Goal: Find specific page/section: Find specific page/section

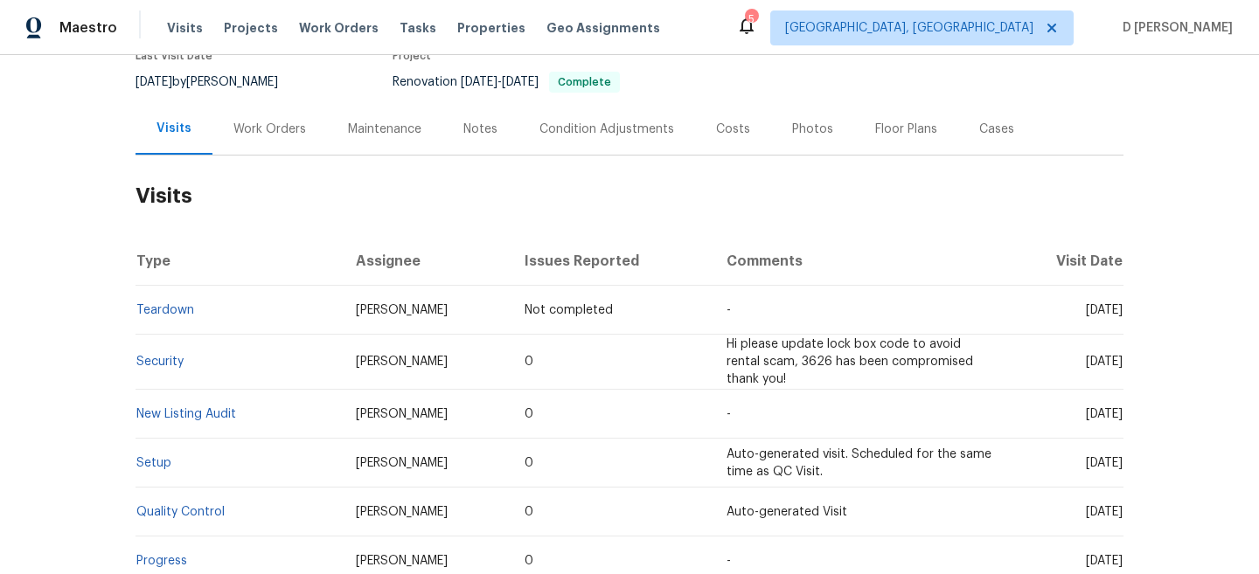
scroll to position [165, 0]
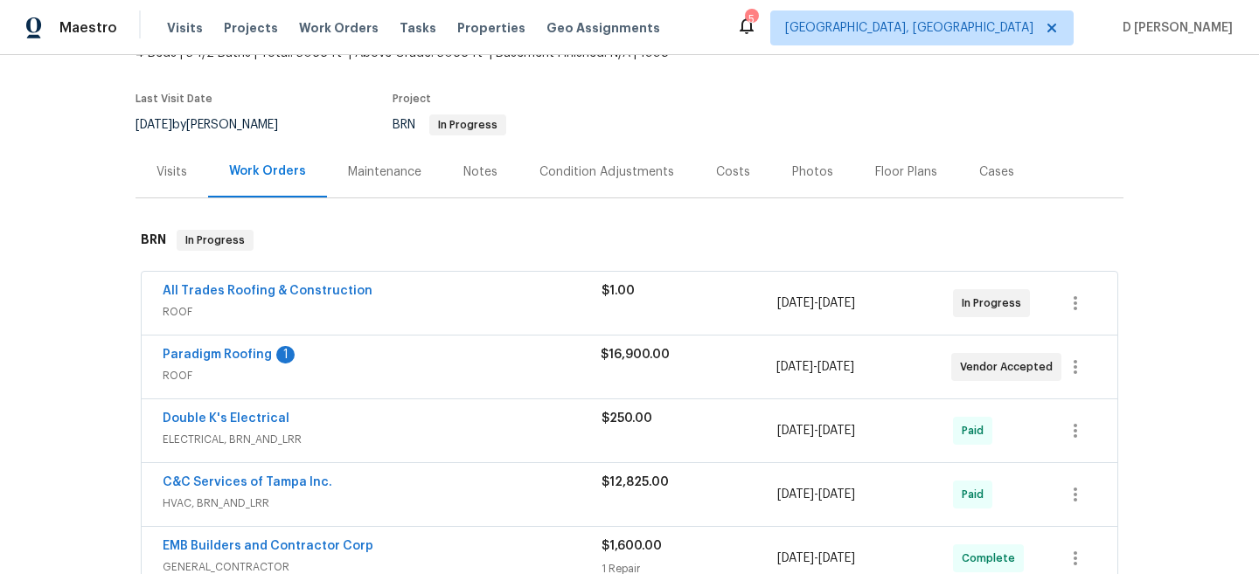
scroll to position [211, 0]
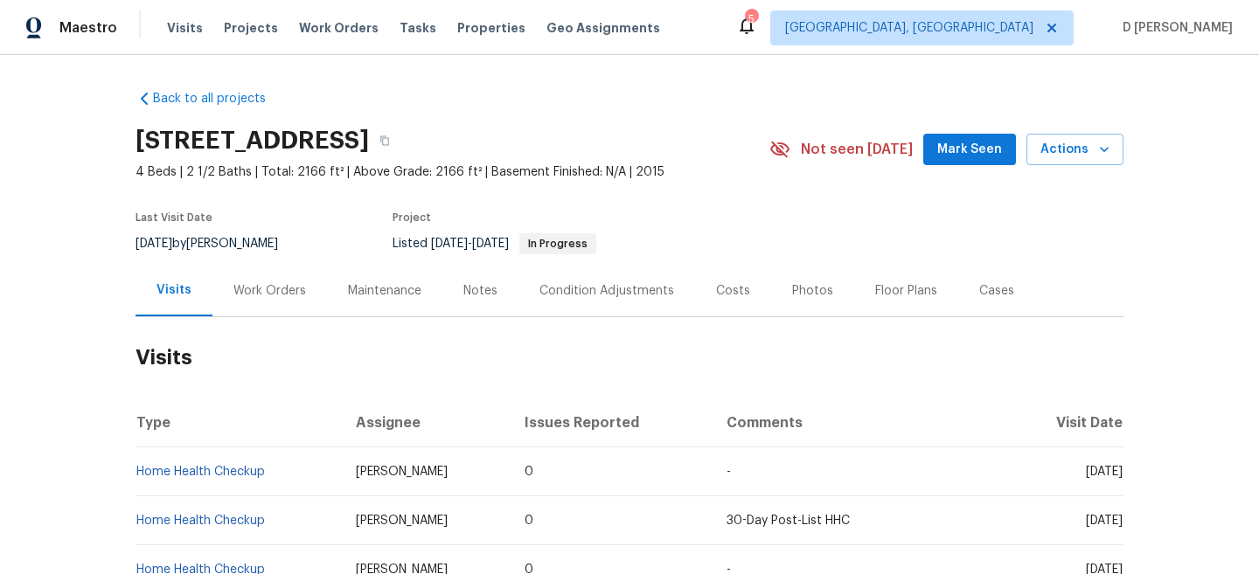
scroll to position [114, 0]
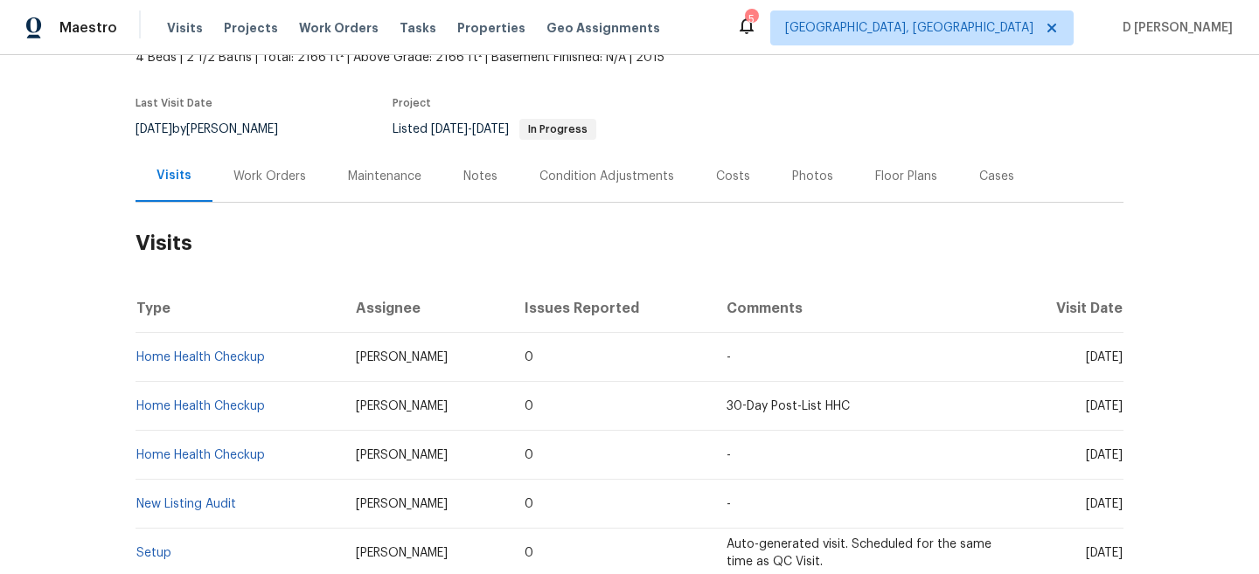
click at [269, 180] on div "Work Orders" at bounding box center [269, 176] width 73 height 17
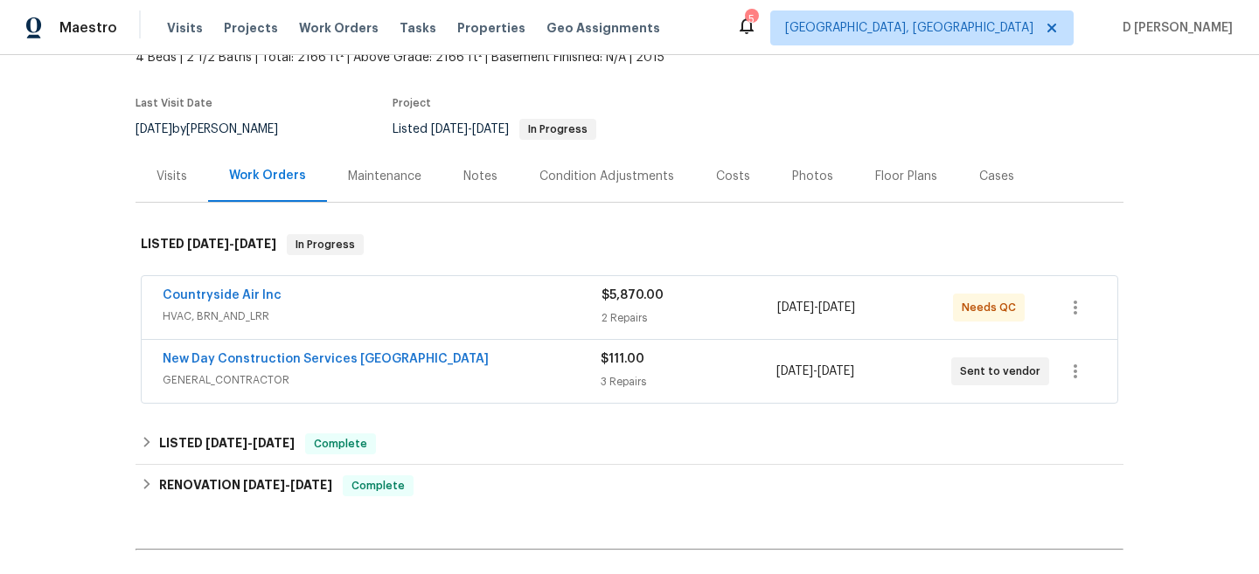
click at [258, 385] on span "GENERAL_CONTRACTOR" at bounding box center [382, 379] width 438 height 17
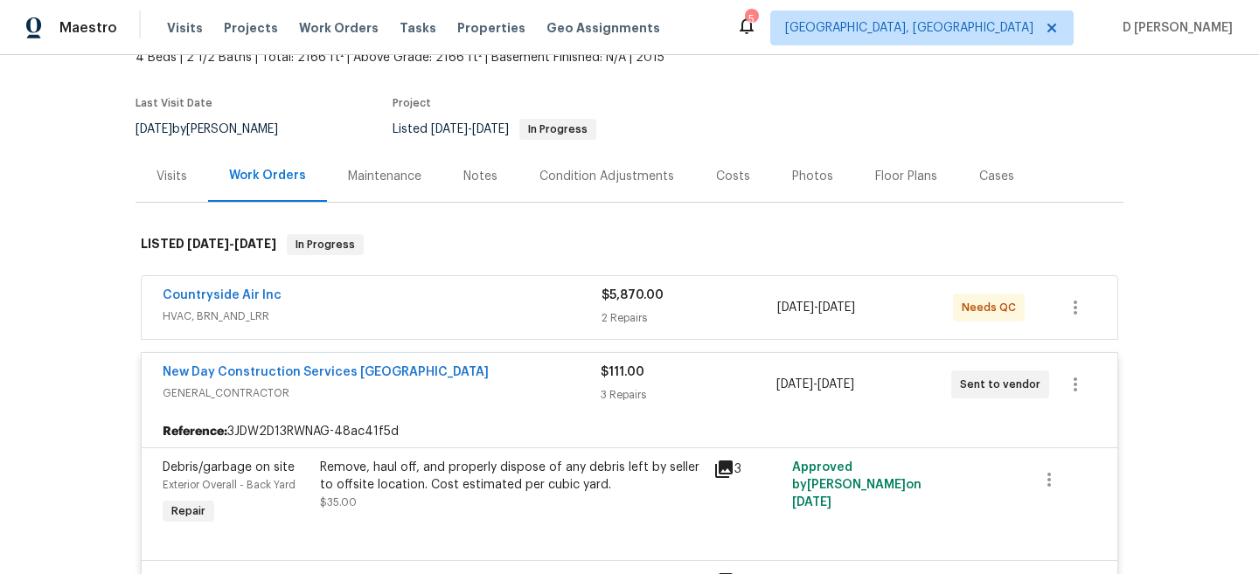
click at [260, 392] on span "GENERAL_CONTRACTOR" at bounding box center [382, 393] width 438 height 17
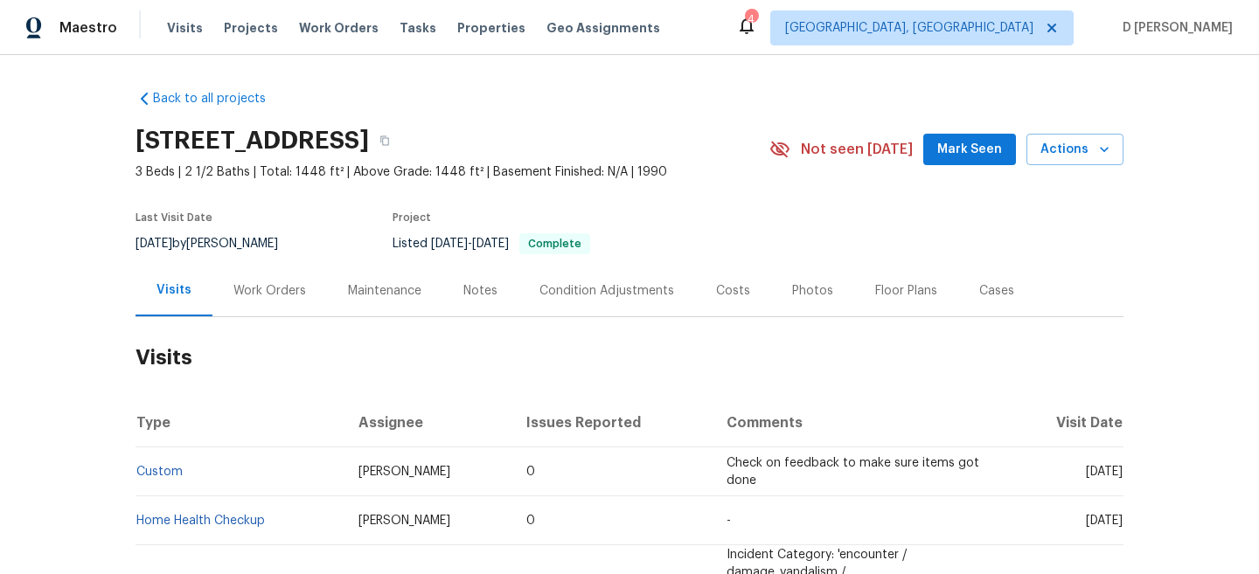
scroll to position [118, 0]
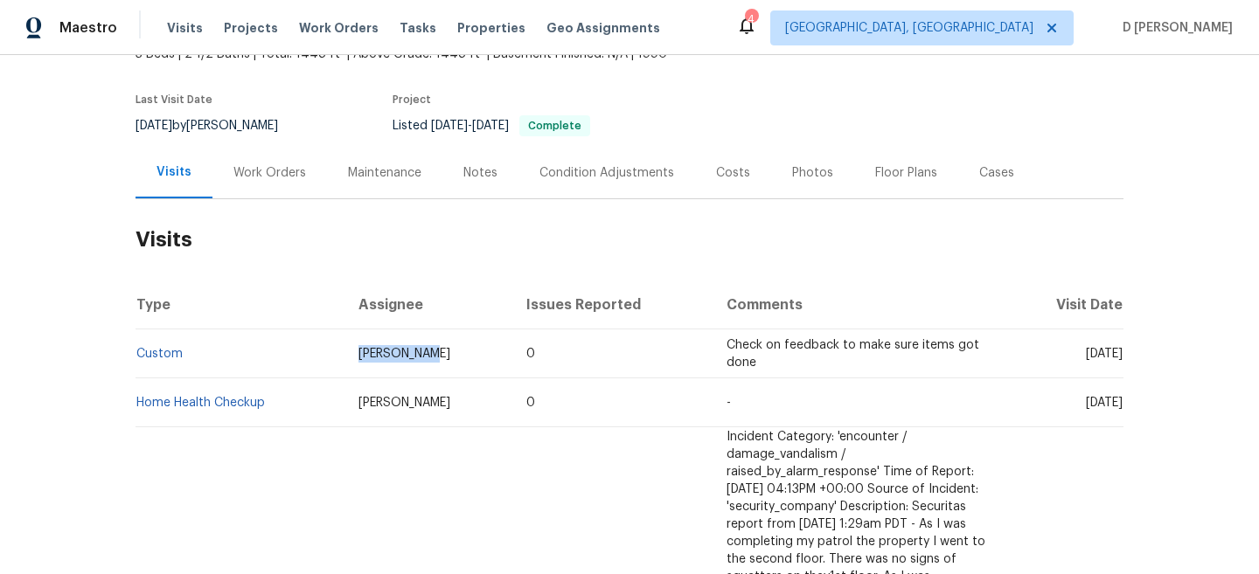
drag, startPoint x: 336, startPoint y: 353, endPoint x: 433, endPoint y: 353, distance: 96.1
click at [433, 353] on td "[PERSON_NAME]" at bounding box center [428, 354] width 168 height 49
copy span "[PERSON_NAME]"
